Goal: Information Seeking & Learning: Understand process/instructions

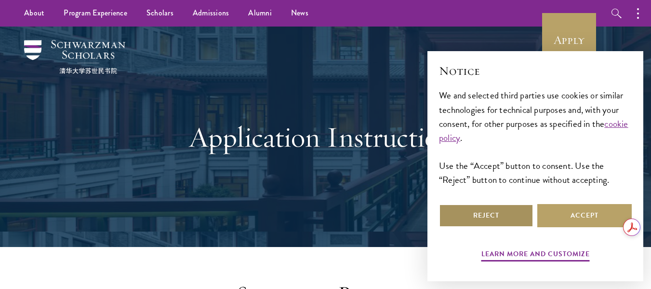
click at [491, 218] on button "Reject" at bounding box center [486, 215] width 95 height 23
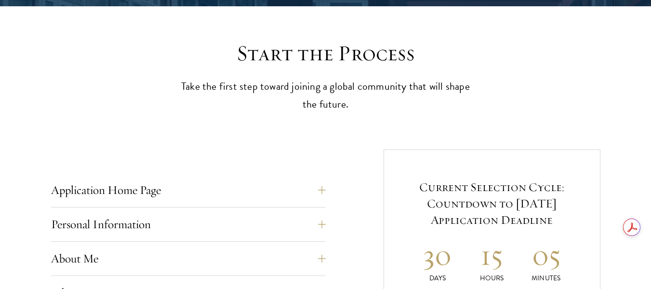
scroll to position [241, 0]
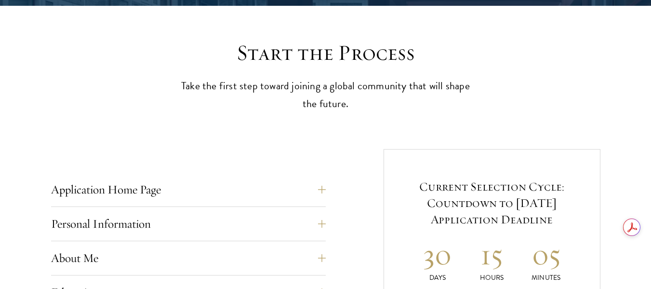
click at [325, 193] on button "Application Home Page" at bounding box center [195, 189] width 275 height 23
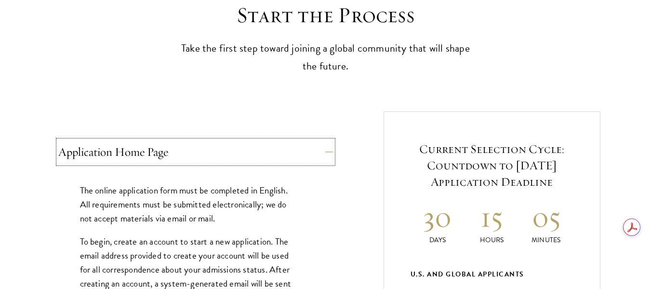
scroll to position [338, 0]
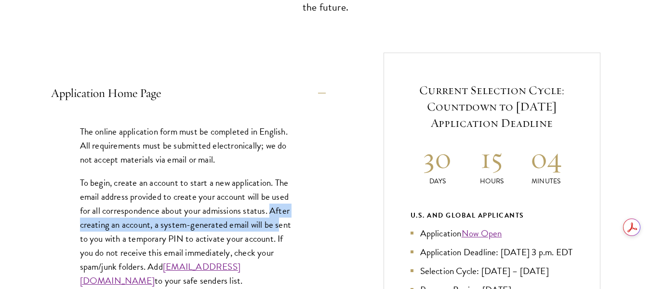
drag, startPoint x: 274, startPoint y: 208, endPoint x: 280, endPoint y: 222, distance: 15.8
click at [280, 222] on p "To begin, create an account to start a new application. The email address provi…" at bounding box center [188, 232] width 217 height 112
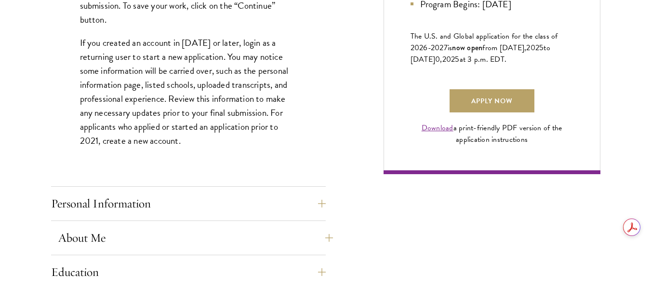
scroll to position [723, 0]
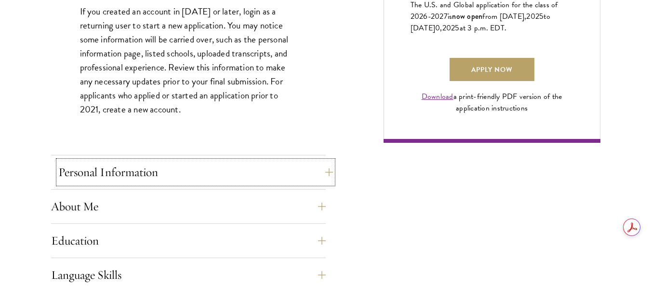
click at [304, 169] on button "Personal Information" at bounding box center [195, 172] width 275 height 23
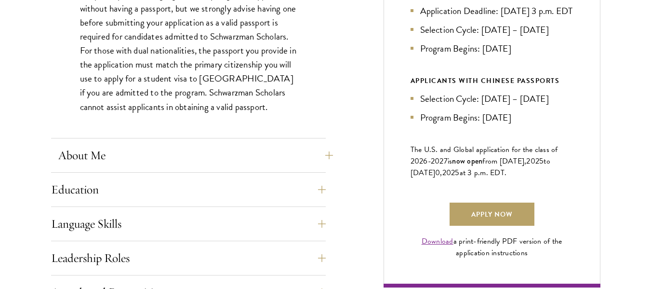
scroll to position [627, 0]
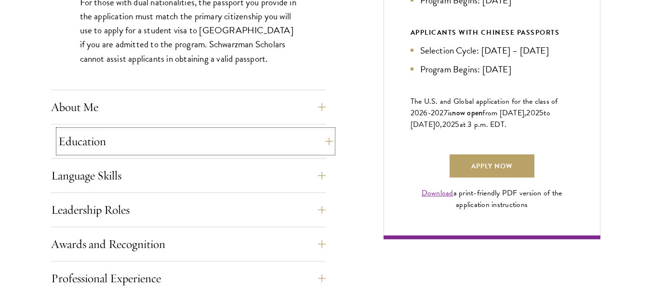
click at [247, 138] on button "Education" at bounding box center [195, 141] width 275 height 23
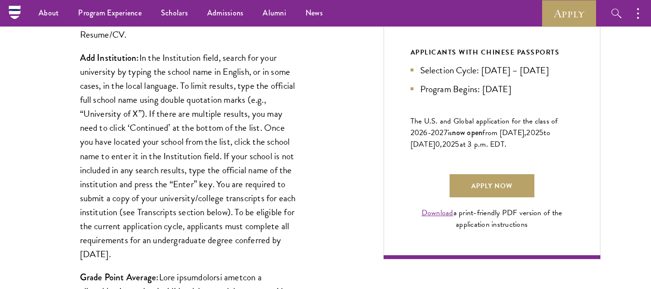
scroll to position [482, 0]
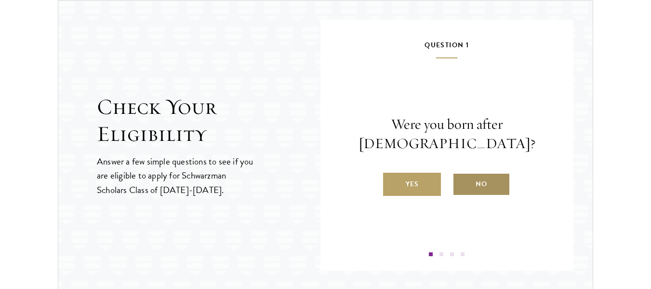
click at [485, 184] on label "No" at bounding box center [482, 184] width 58 height 23
click at [461, 182] on input "No" at bounding box center [457, 178] width 9 height 9
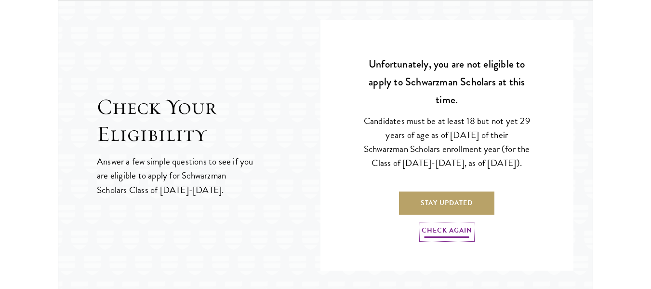
click at [449, 239] on link "Check Again" at bounding box center [447, 231] width 51 height 15
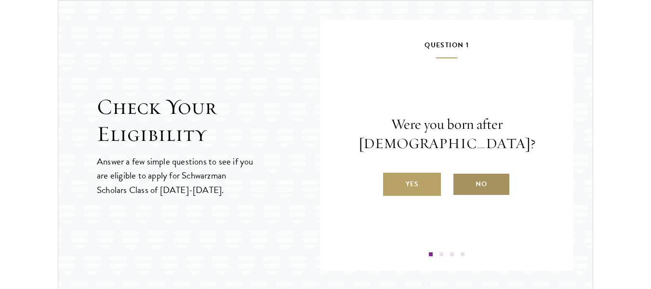
click at [466, 184] on label "No" at bounding box center [482, 184] width 58 height 23
click at [461, 182] on input "No" at bounding box center [457, 178] width 9 height 9
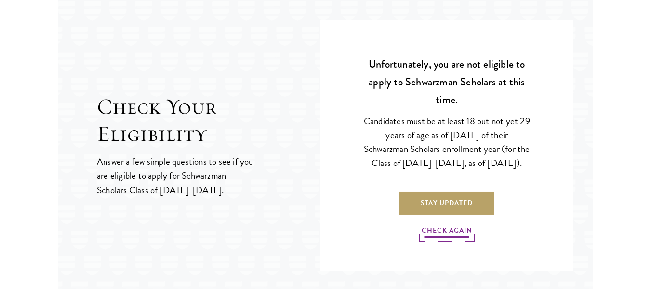
click at [449, 239] on link "Check Again" at bounding box center [447, 231] width 51 height 15
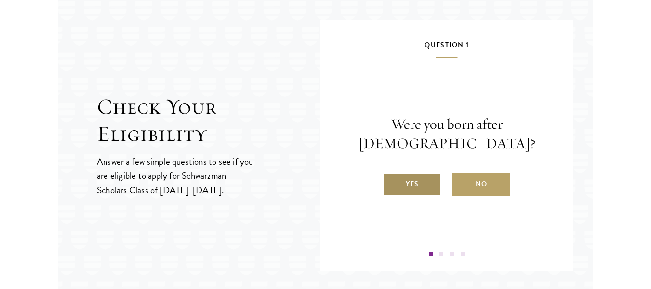
click at [415, 188] on label "Yes" at bounding box center [412, 184] width 58 height 23
click at [392, 182] on input "Yes" at bounding box center [387, 178] width 9 height 9
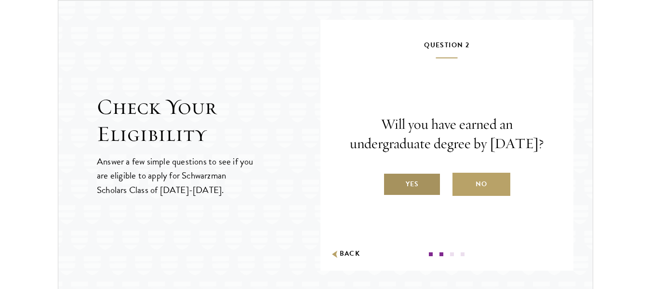
click at [408, 196] on label "Yes" at bounding box center [412, 184] width 58 height 23
click at [392, 182] on input "Yes" at bounding box center [387, 178] width 9 height 9
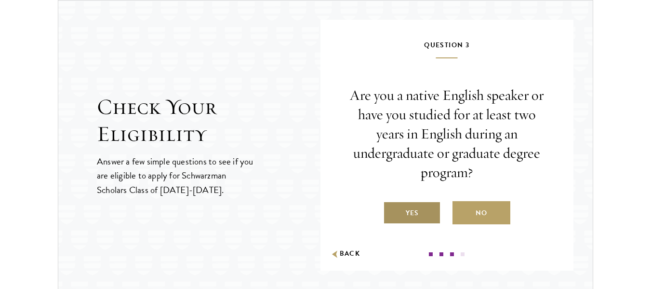
click at [419, 209] on label "Yes" at bounding box center [412, 212] width 58 height 23
click at [392, 209] on input "Yes" at bounding box center [387, 207] width 9 height 9
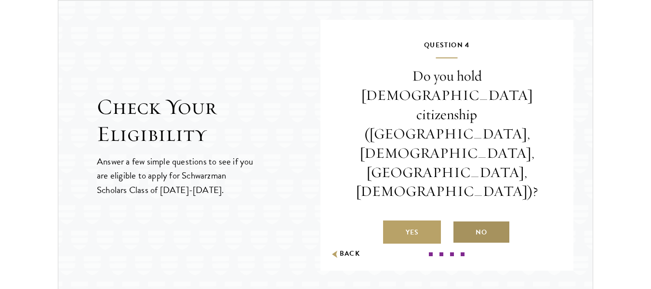
click at [485, 220] on label "No" at bounding box center [482, 231] width 58 height 23
click at [461, 222] on input "No" at bounding box center [457, 226] width 9 height 9
